Goal: Task Accomplishment & Management: Complete application form

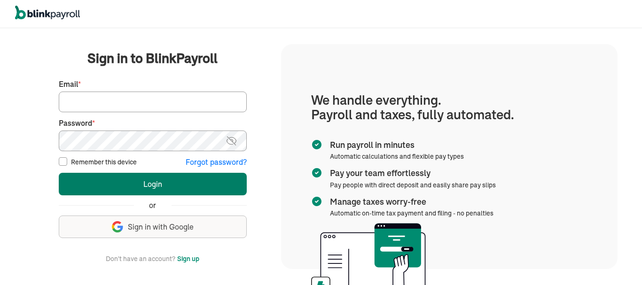
type input "[EMAIL_ADDRESS][DOMAIN_NAME]"
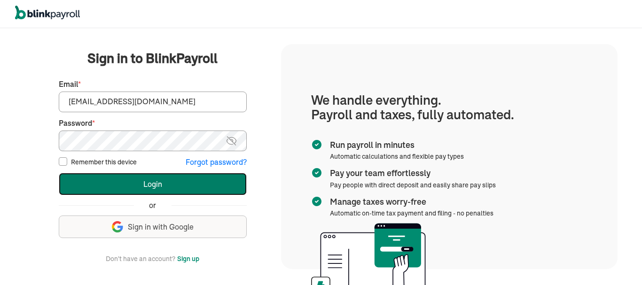
click at [132, 183] on button "Login" at bounding box center [153, 184] width 188 height 23
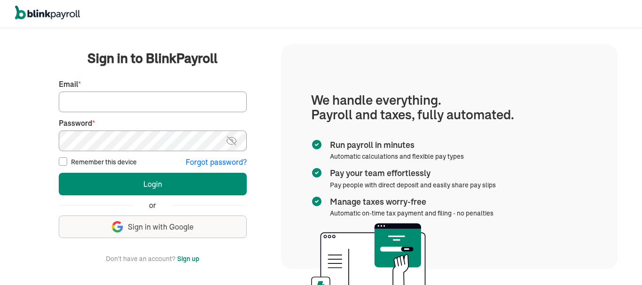
type input "[EMAIL_ADDRESS][DOMAIN_NAME]"
click at [118, 222] on img "button" at bounding box center [117, 226] width 11 height 11
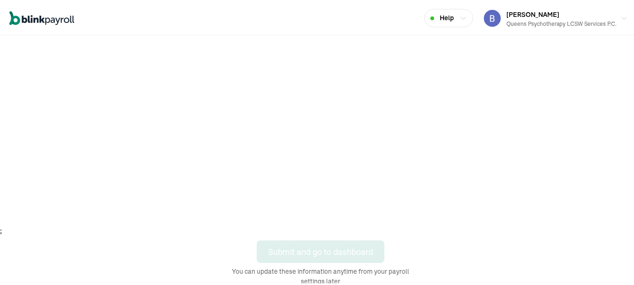
click at [341, 233] on div "Open main menu Help [PERSON_NAME] Queens Psychotherapy LCSW Services P.C. Accou…" at bounding box center [321, 93] width 642 height 283
click at [293, 233] on div "Open main menu Help [PERSON_NAME] Queens Psychotherapy LCSW Services P.C. Accou…" at bounding box center [321, 93] width 642 height 283
click at [379, 231] on div "Open main menu Help [PERSON_NAME] Queens Psychotherapy LCSW Services P.C. Accou…" at bounding box center [321, 93] width 642 height 283
click at [341, 233] on div "Open main menu Help [PERSON_NAME] Queens Psychotherapy LCSW Services P.C. Accou…" at bounding box center [321, 93] width 642 height 283
click at [293, 233] on div "Open main menu Help [PERSON_NAME] Queens Psychotherapy LCSW Services P.C. Accou…" at bounding box center [321, 93] width 642 height 283
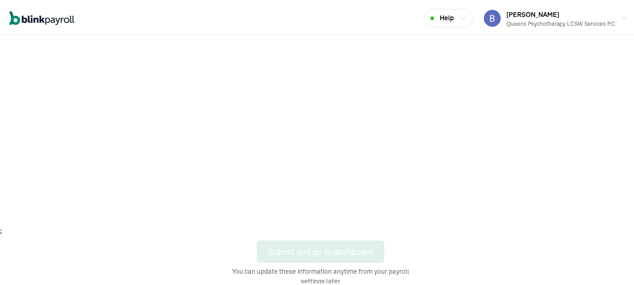
click at [379, 231] on div "Open main menu Help [PERSON_NAME] Queens Psychotherapy LCSW Services P.C. Accou…" at bounding box center [321, 93] width 642 height 283
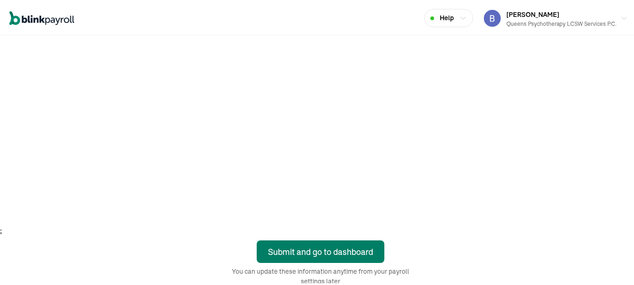
click at [305, 253] on div "Submit and go to dashboard" at bounding box center [320, 250] width 105 height 13
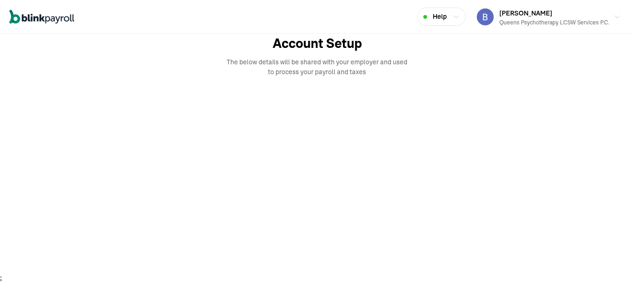
scroll to position [48, 0]
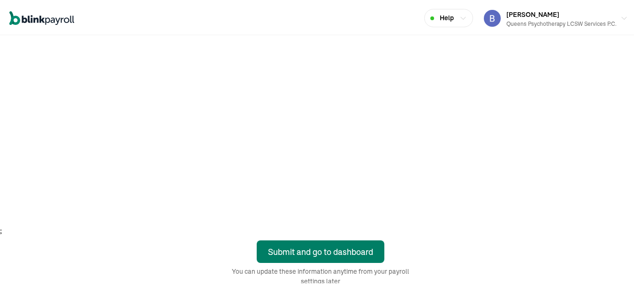
click at [305, 253] on div "Submit and go to dashboard" at bounding box center [320, 250] width 105 height 13
